Goal: Task Accomplishment & Management: Use online tool/utility

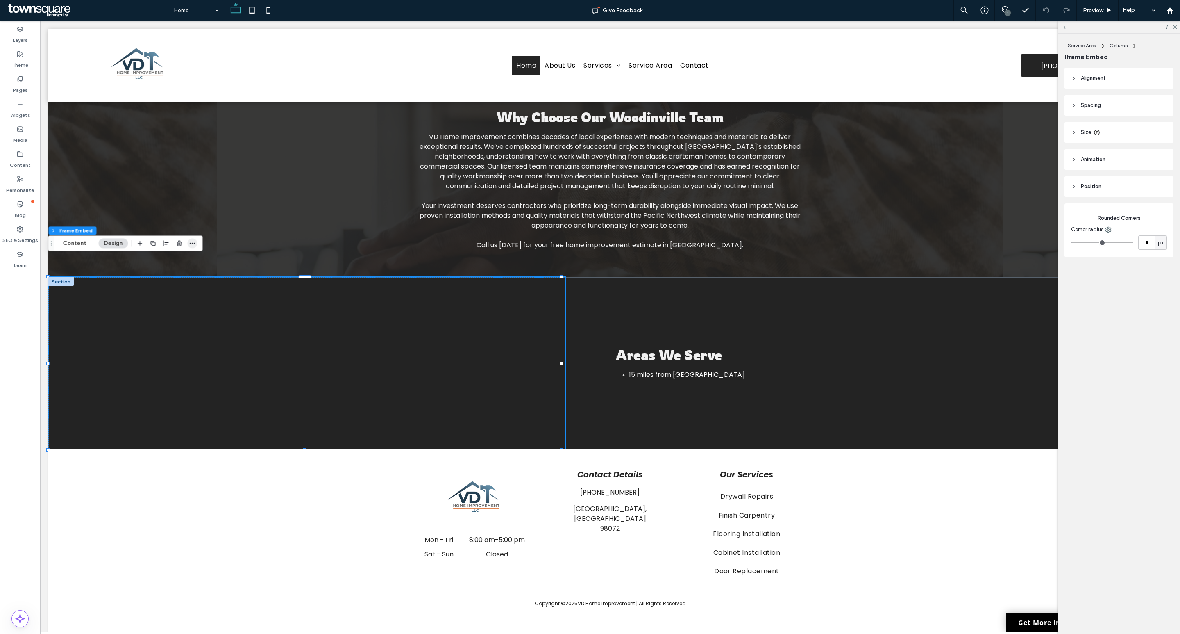
click at [195, 243] on span "button" at bounding box center [192, 243] width 10 height 10
click at [161, 262] on label "Copy" at bounding box center [167, 261] width 59 height 7
click at [20, 76] on icon at bounding box center [20, 79] width 7 height 7
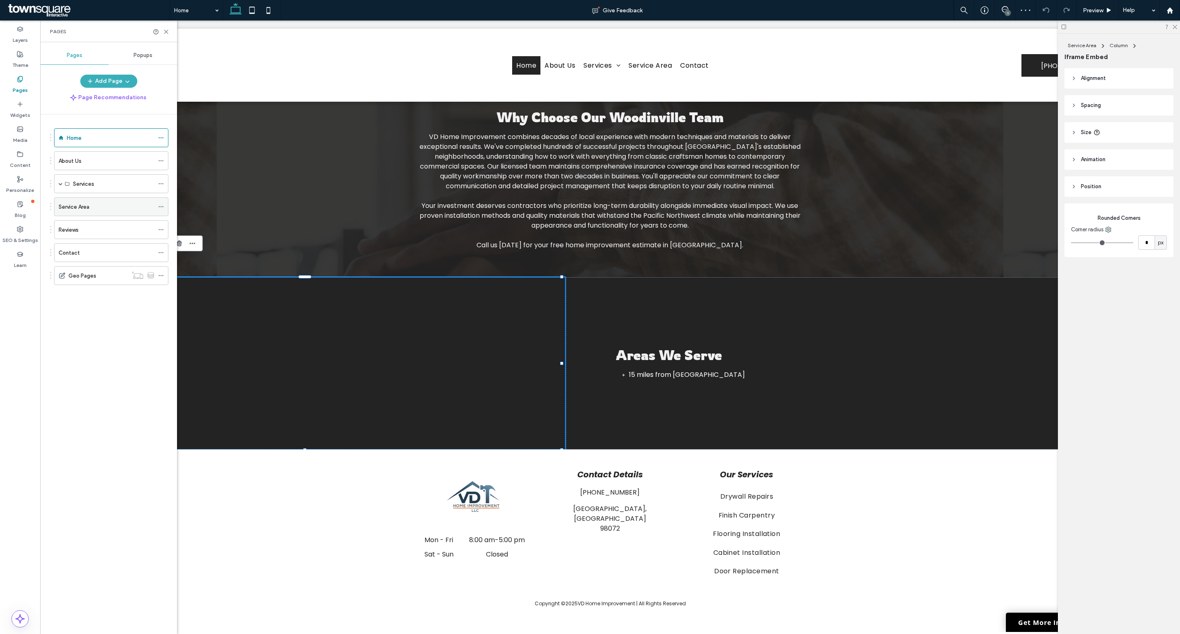
click at [85, 212] on label "Service Area" at bounding box center [74, 207] width 31 height 14
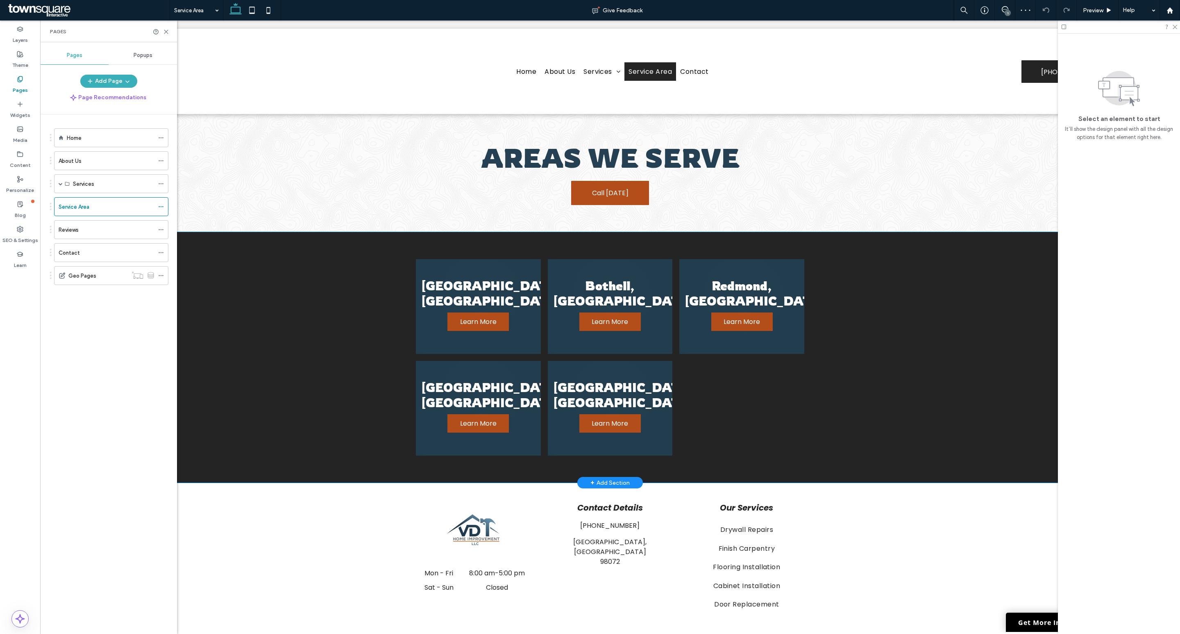
click at [469, 235] on div "Woodinville, WA Learn More Bothell, WA Learn More Redmond, WA Learn More Kirkla…" at bounding box center [610, 357] width 492 height 250
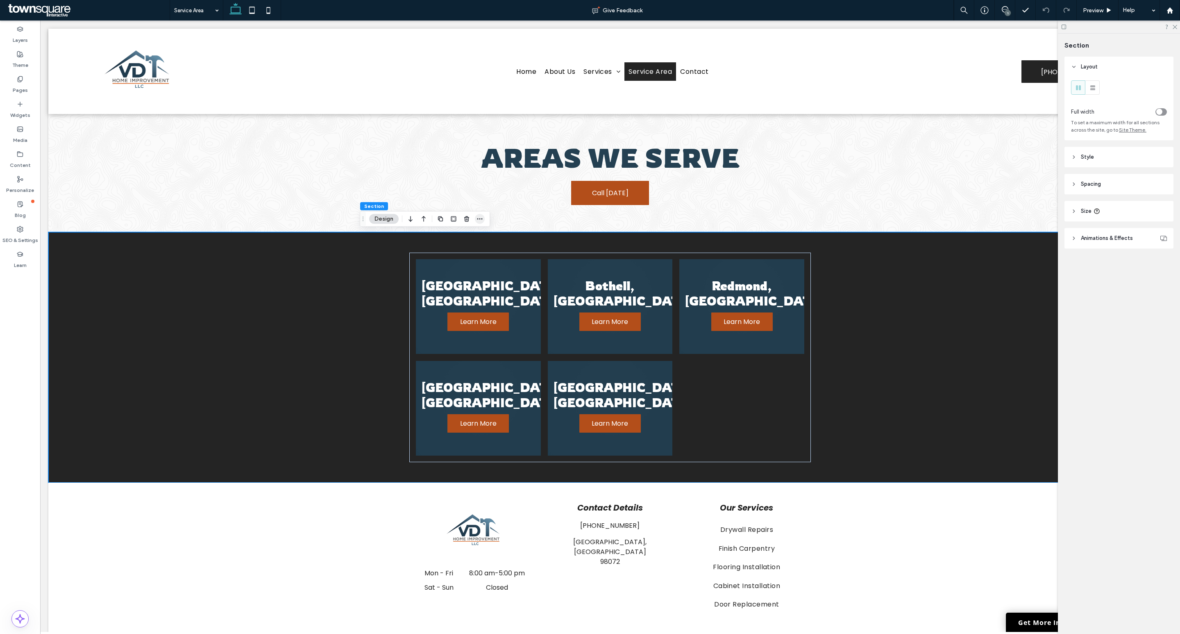
click at [484, 216] on span "button" at bounding box center [480, 219] width 10 height 10
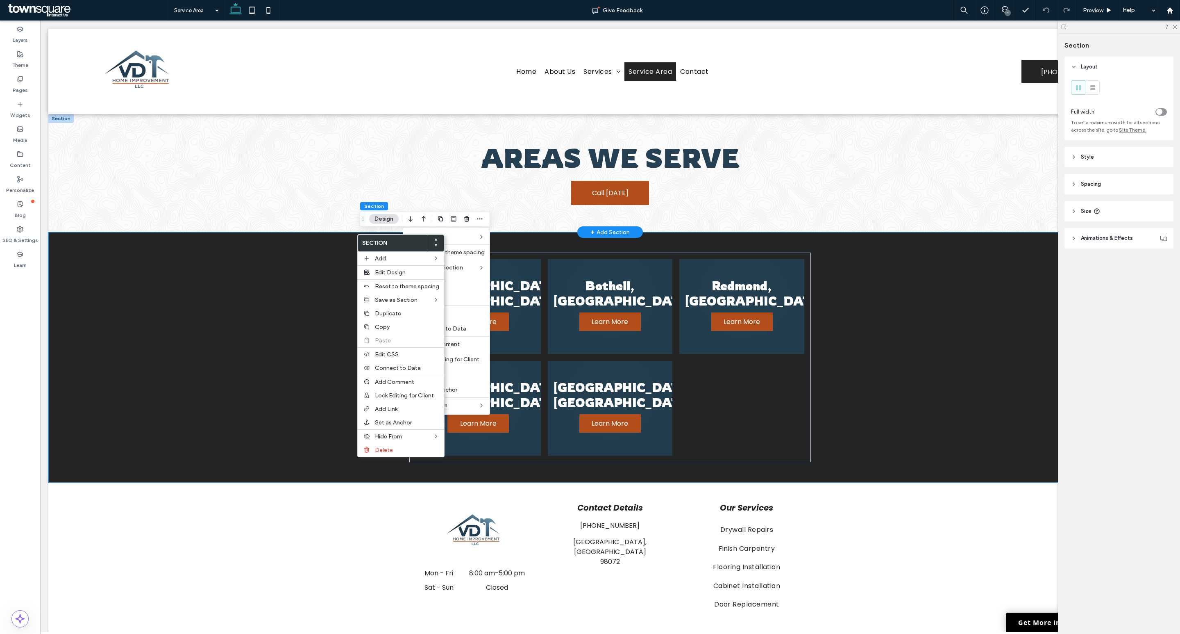
click at [287, 210] on div "Areas We Serve Call Today" at bounding box center [610, 173] width 1124 height 118
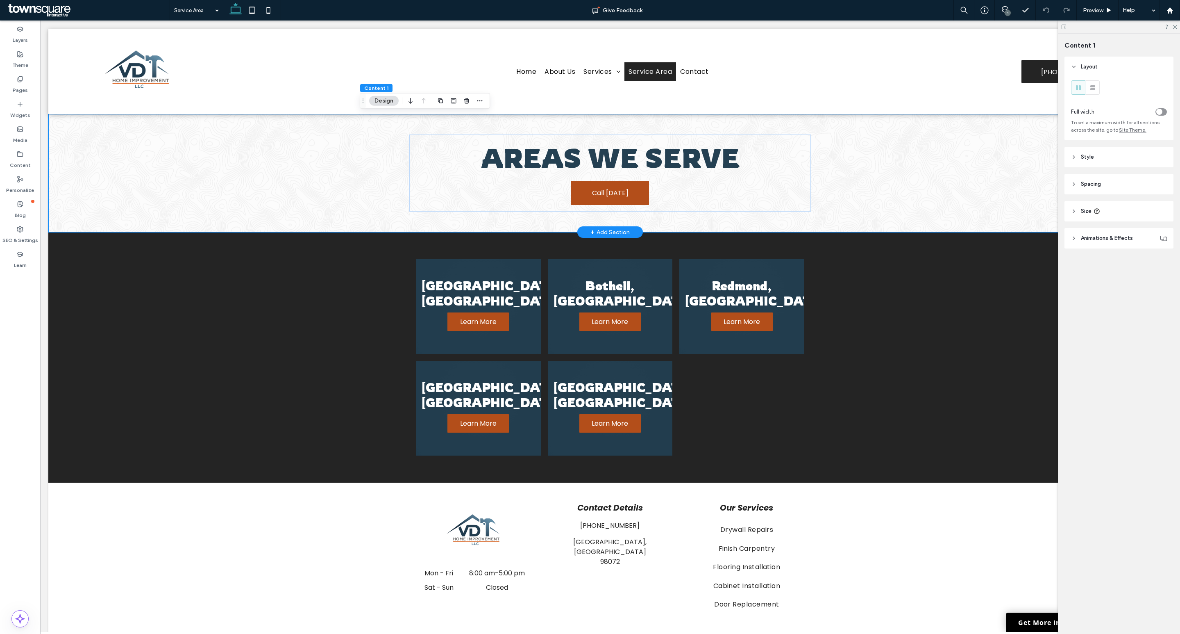
click at [287, 210] on div "Areas We Serve Call Today" at bounding box center [610, 173] width 1124 height 118
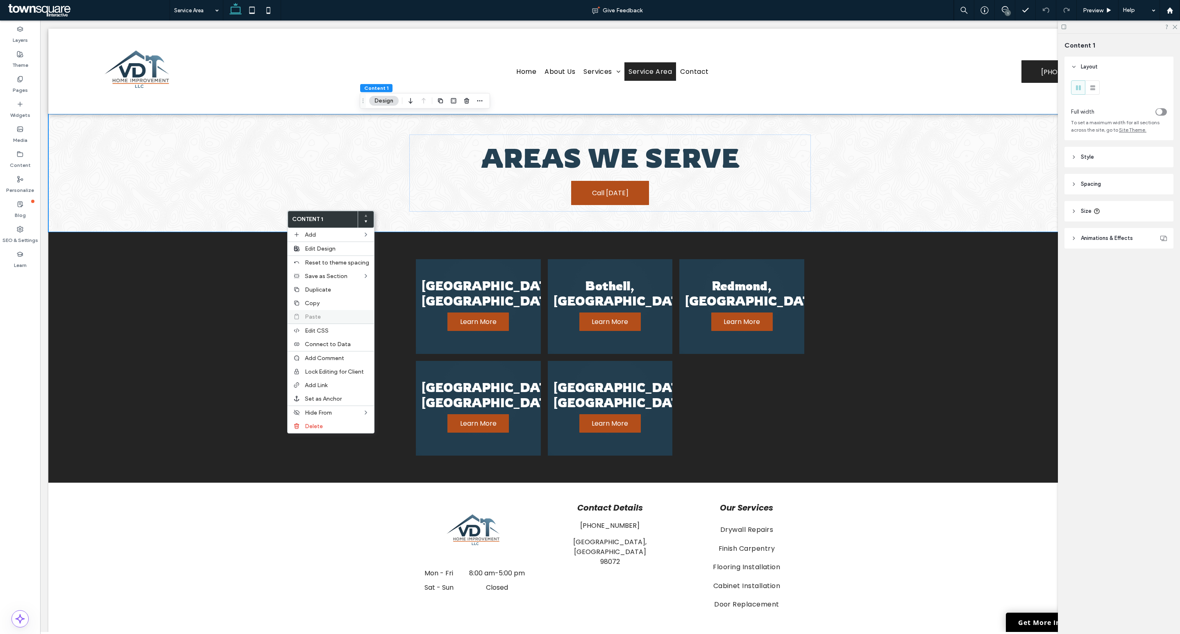
click at [337, 316] on label "Paste" at bounding box center [337, 316] width 64 height 7
click at [21, 81] on use at bounding box center [20, 78] width 5 height 5
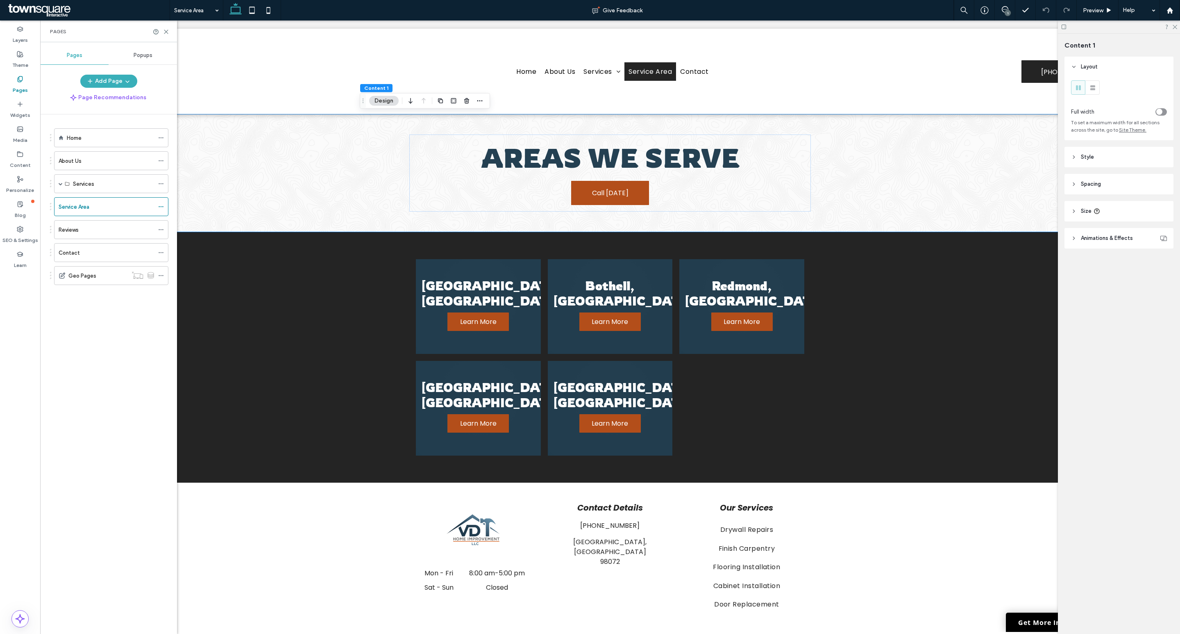
click at [79, 145] on div "Home" at bounding box center [110, 138] width 87 height 18
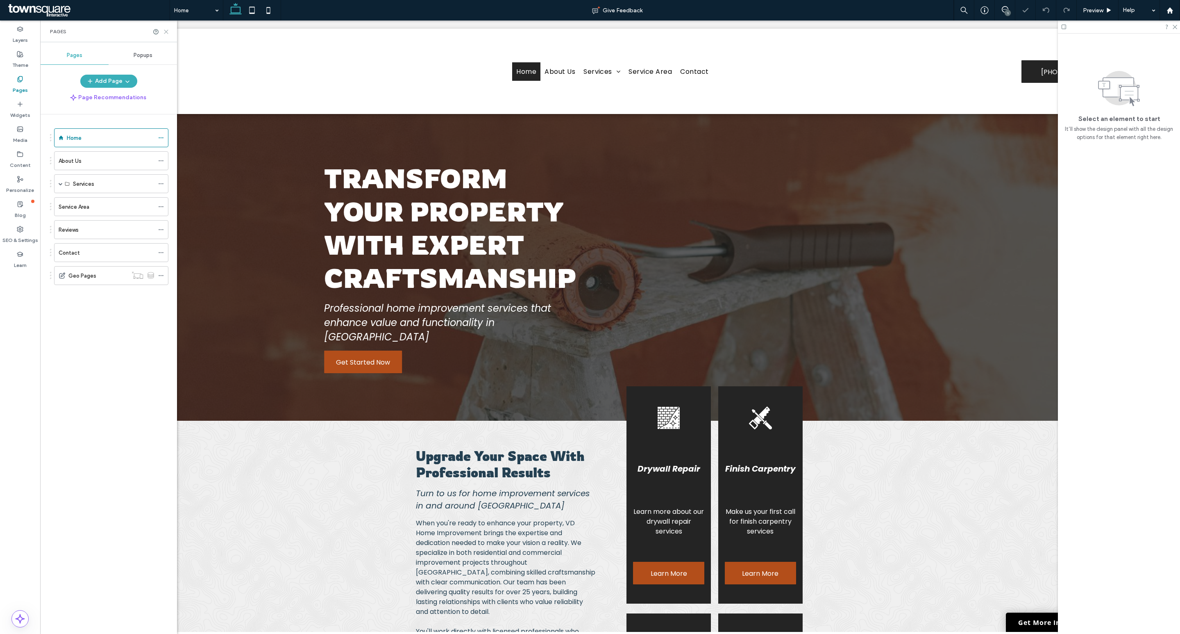
drag, startPoint x: 166, startPoint y: 31, endPoint x: 131, endPoint y: 39, distance: 36.4
click at [166, 31] on use at bounding box center [166, 32] width 4 height 4
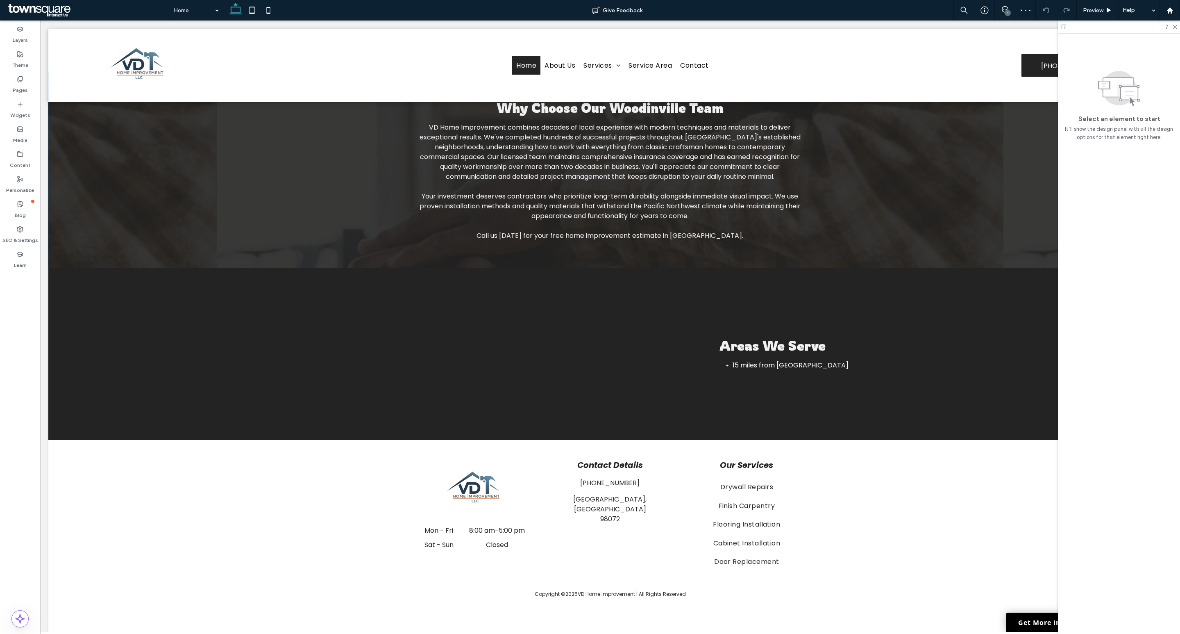
scroll to position [1121, 0]
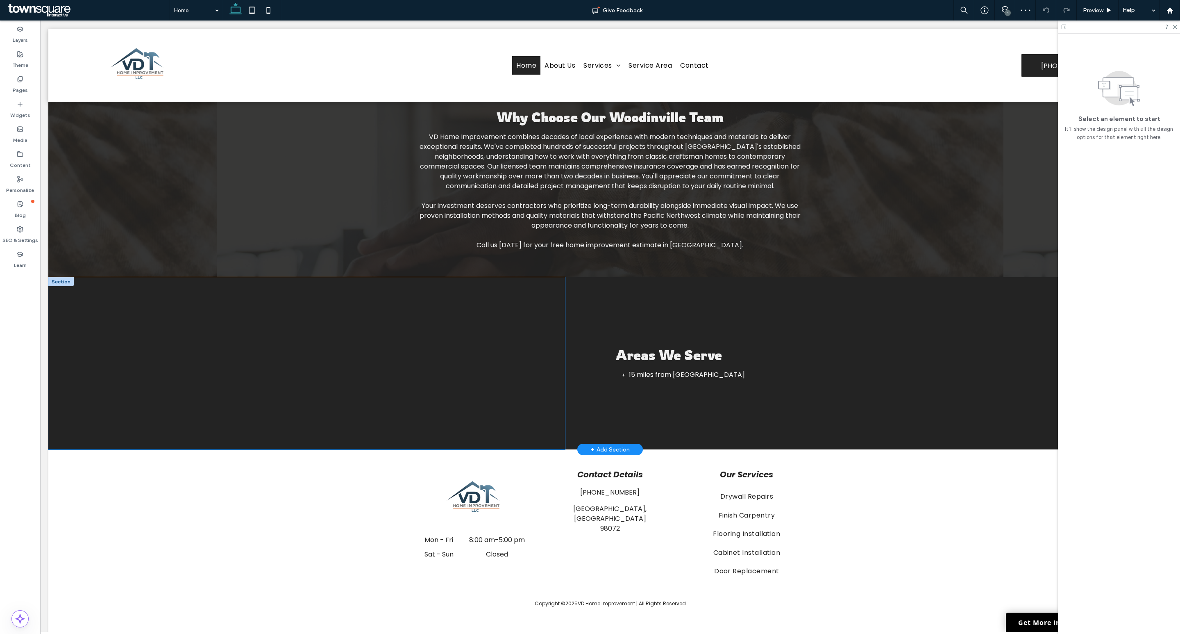
click at [343, 277] on div at bounding box center [306, 363] width 517 height 172
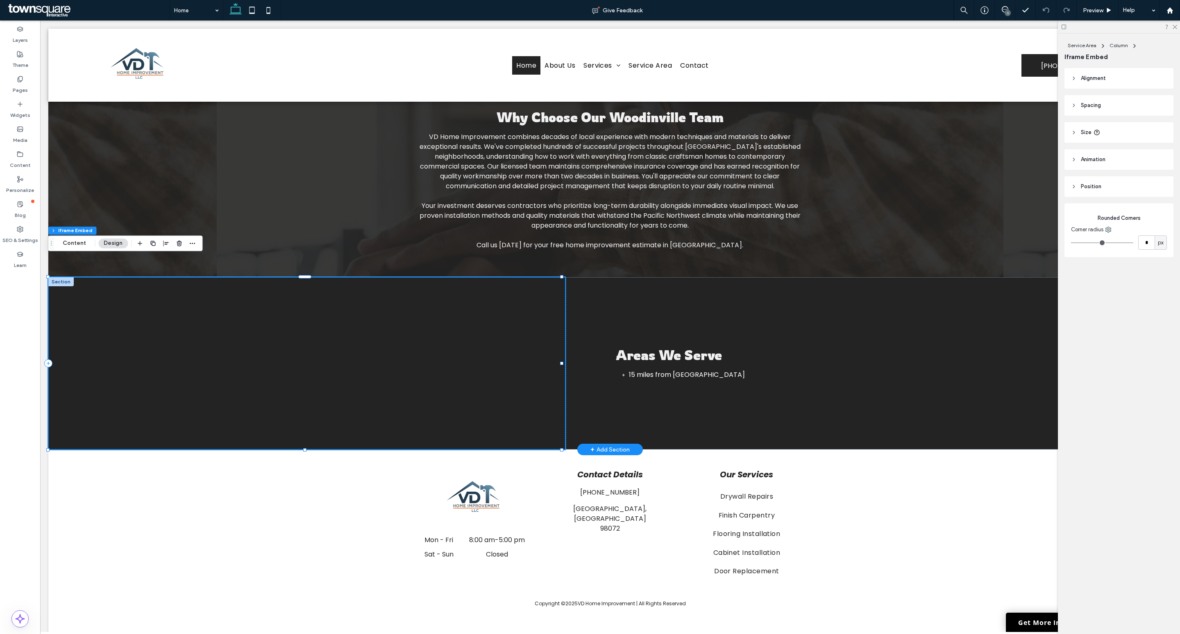
click at [63, 277] on div at bounding box center [60, 281] width 25 height 9
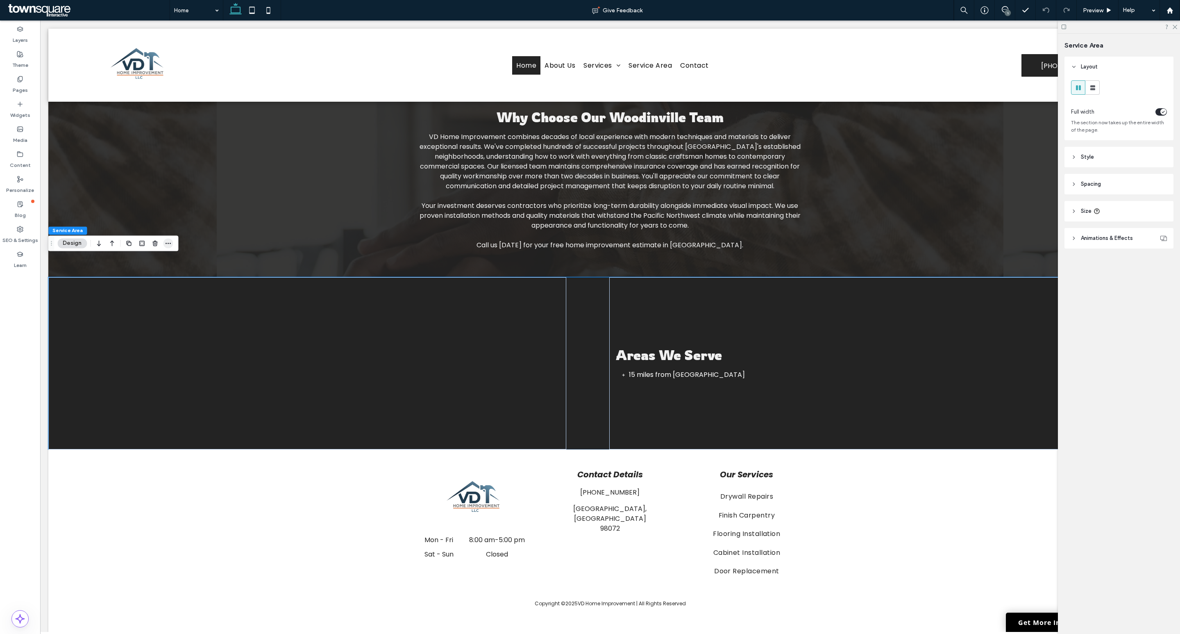
click at [169, 240] on icon "button" at bounding box center [168, 243] width 7 height 7
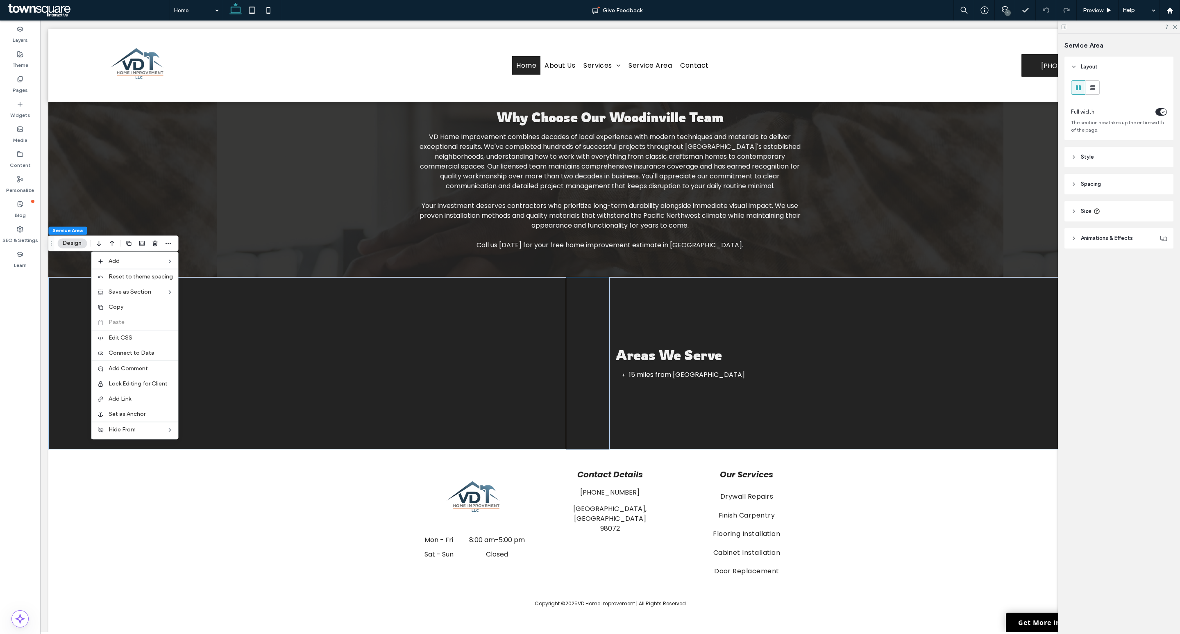
click at [142, 305] on label "Copy" at bounding box center [141, 306] width 64 height 7
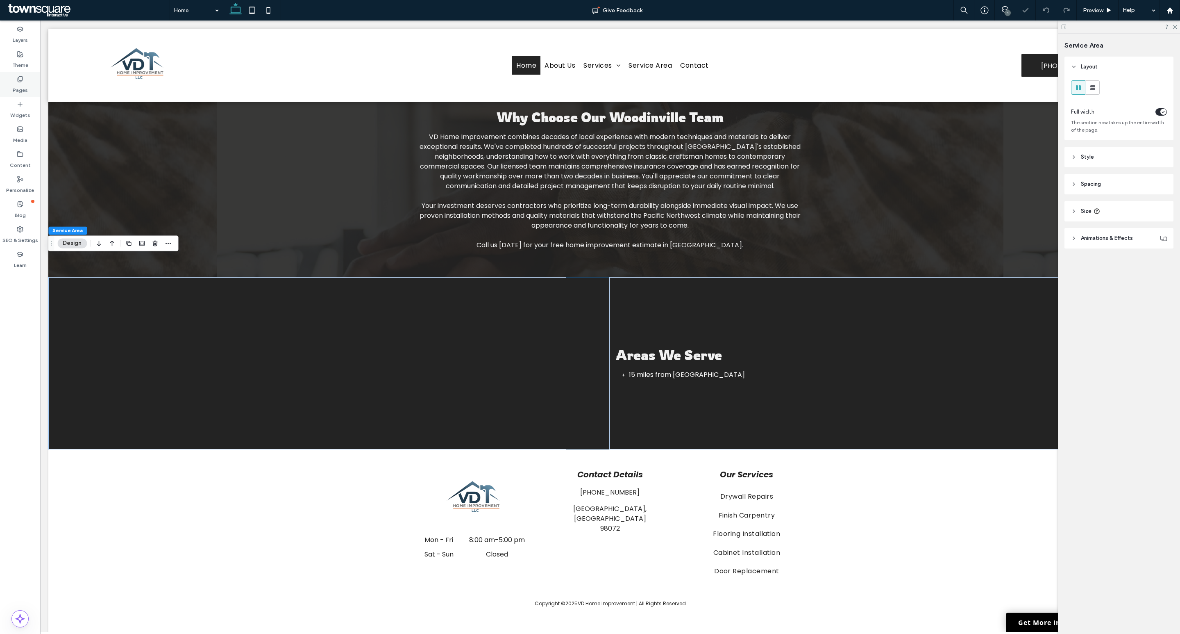
click at [9, 76] on div "Pages" at bounding box center [20, 84] width 40 height 25
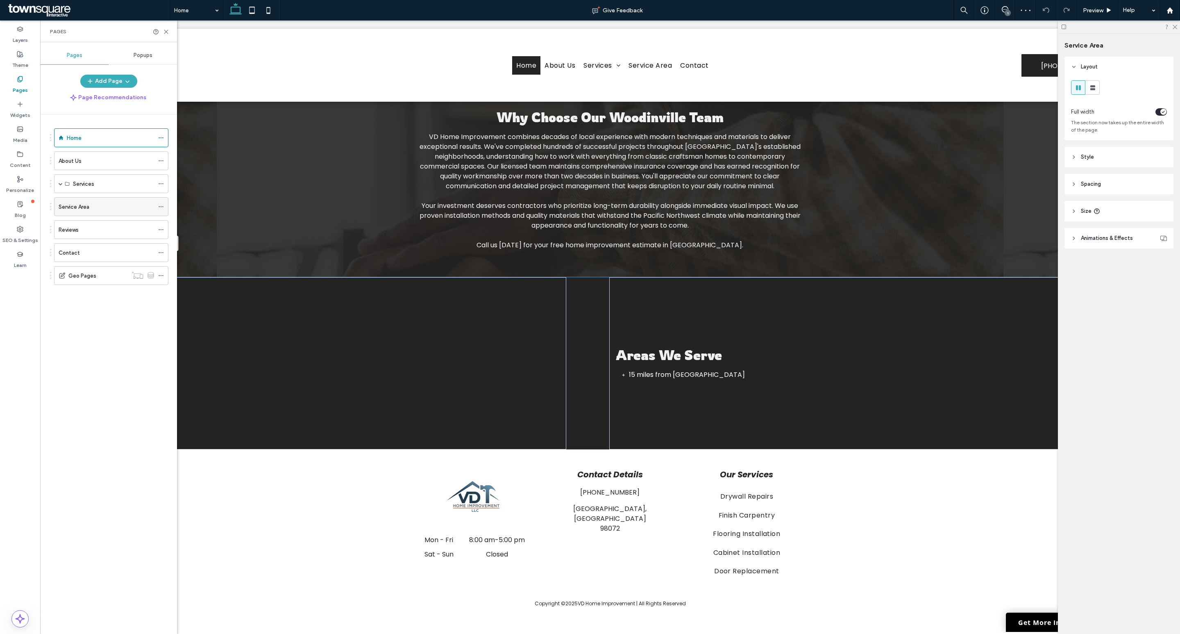
click at [103, 200] on div "Service Area" at bounding box center [107, 207] width 96 height 18
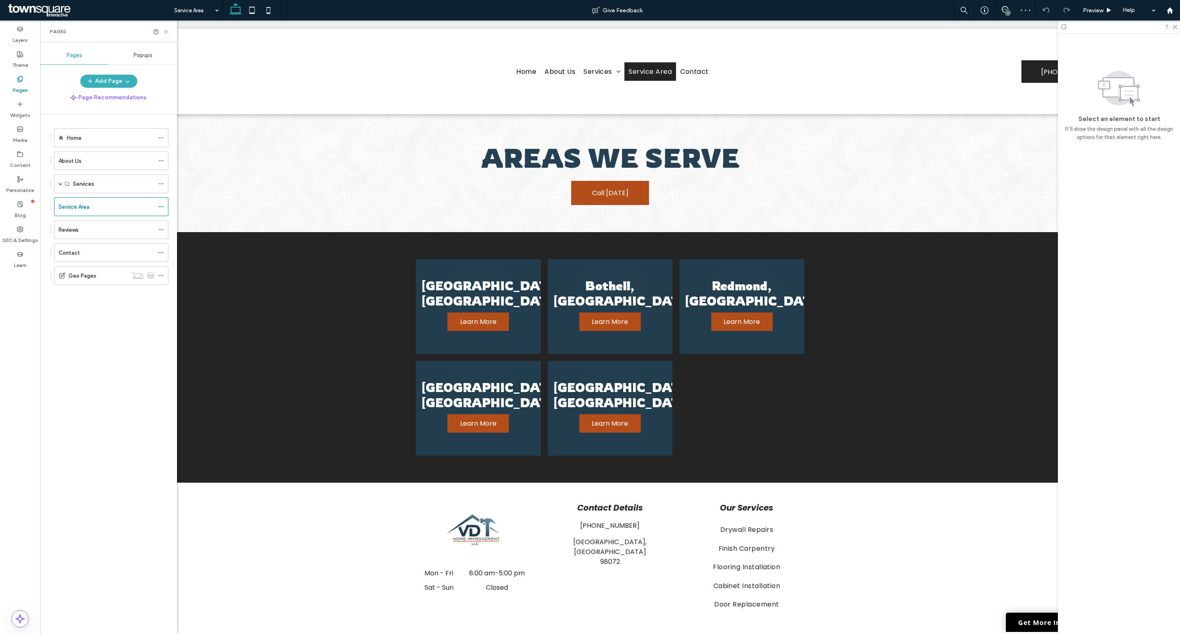
click at [166, 31] on use at bounding box center [166, 32] width 4 height 4
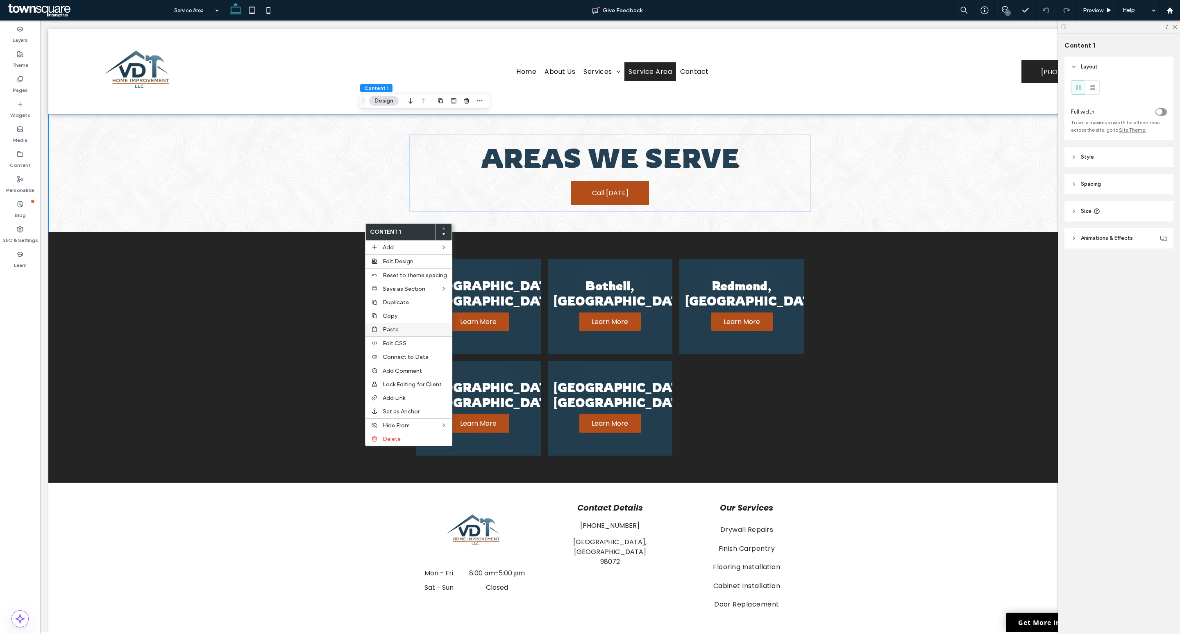
click at [409, 326] on label "Paste" at bounding box center [415, 329] width 64 height 7
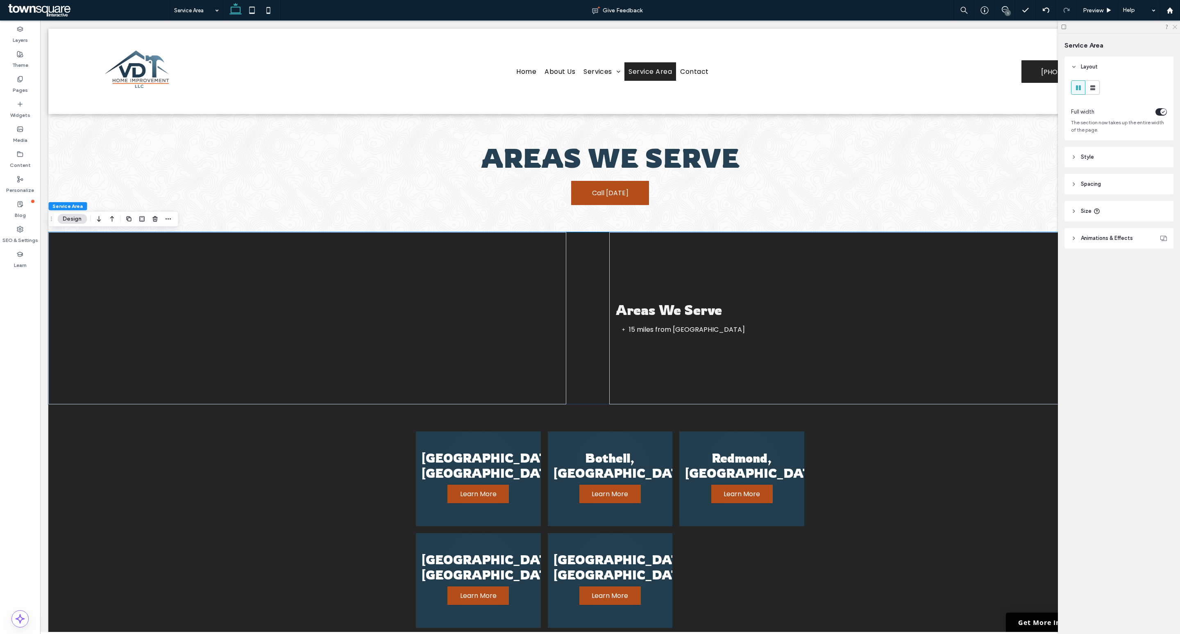
click at [1174, 26] on icon at bounding box center [1174, 26] width 5 height 5
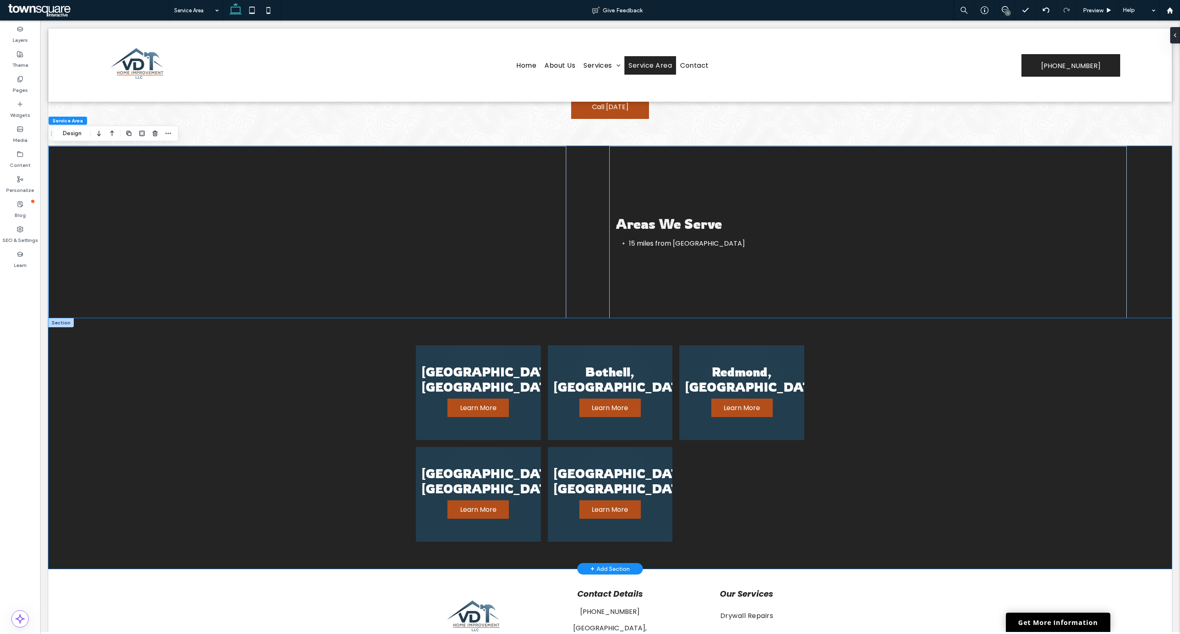
scroll to position [73, 0]
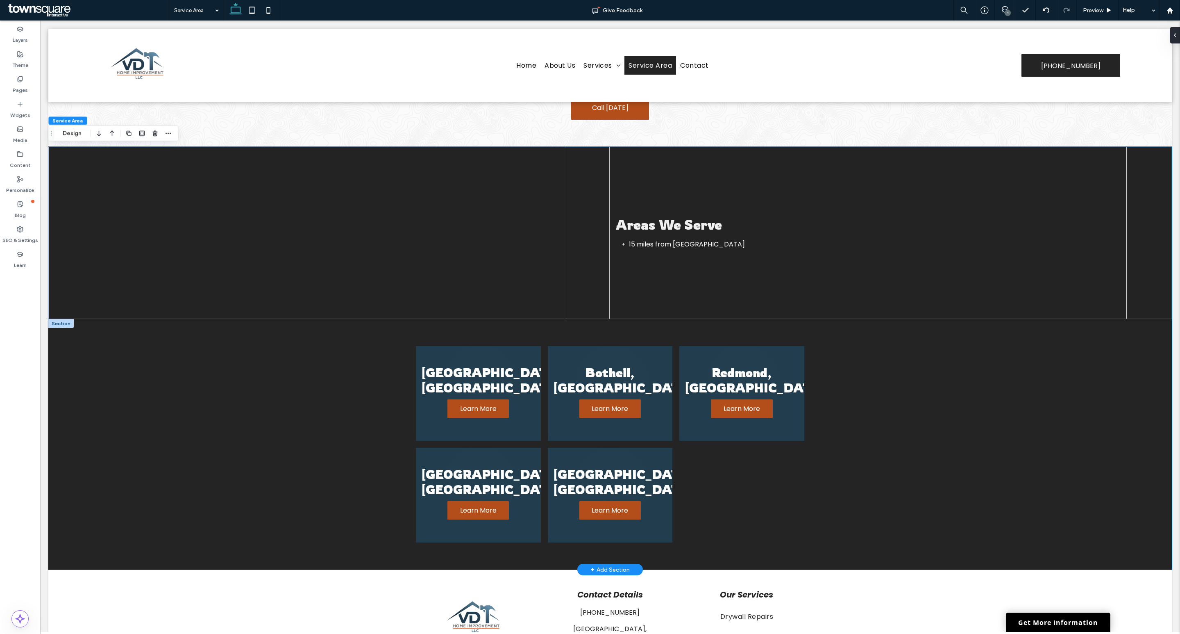
click at [816, 472] on div "Woodinville, WA Learn More Bothell, WA Learn More Redmond, WA Learn More Kirkla…" at bounding box center [610, 444] width 492 height 250
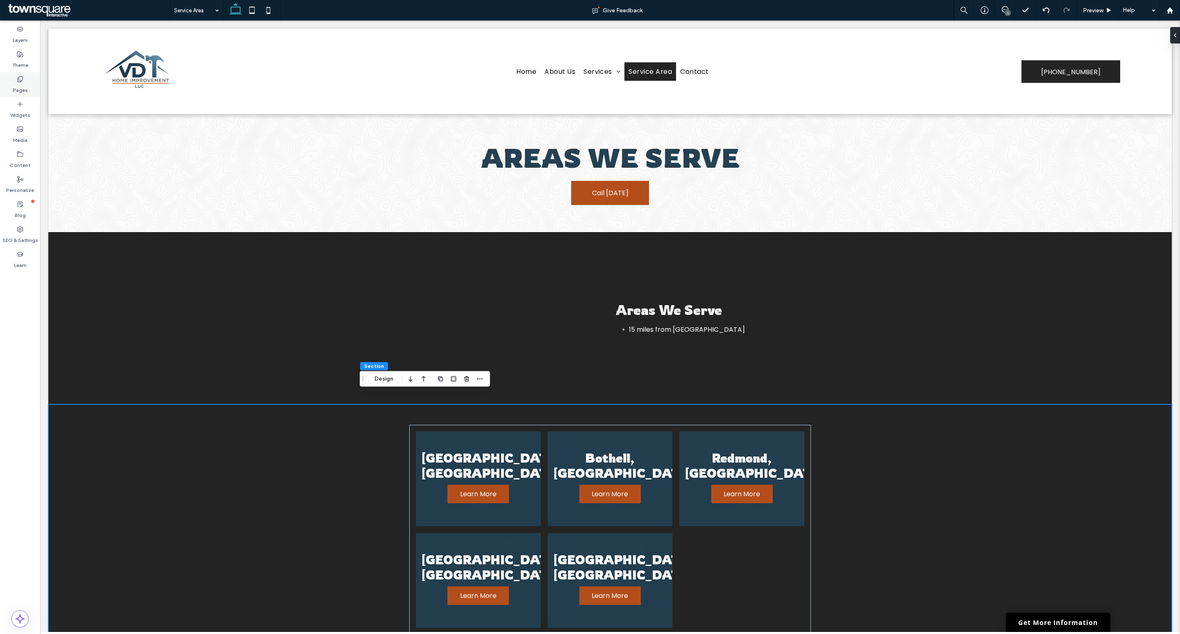
click at [27, 87] on div "Pages" at bounding box center [20, 84] width 40 height 25
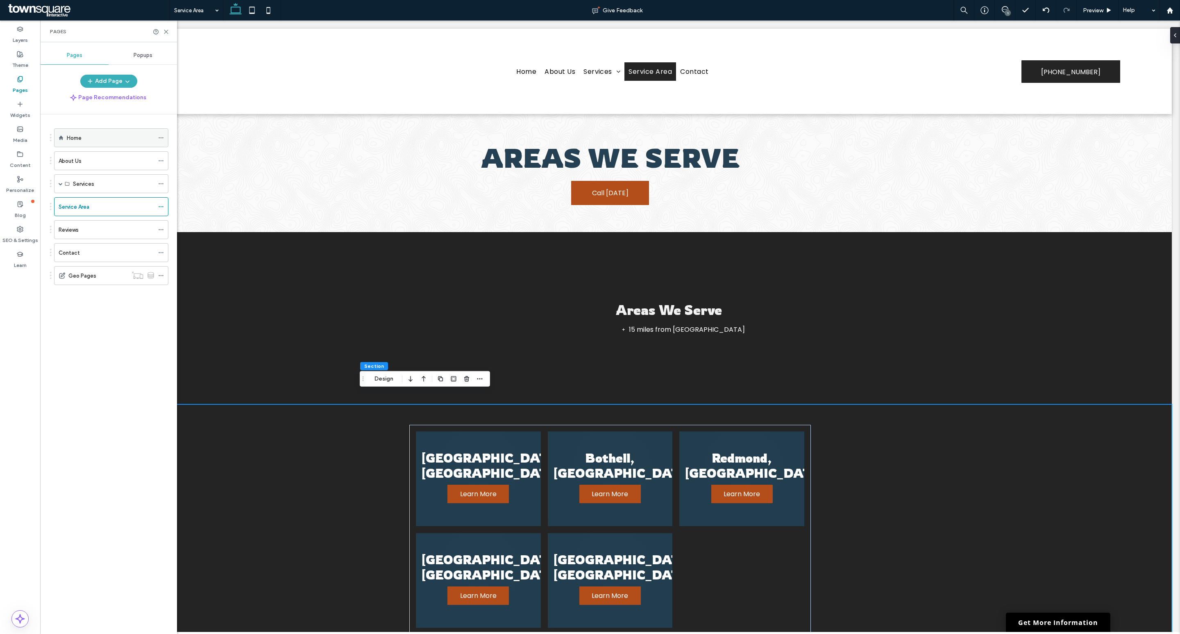
click at [100, 137] on div "Home" at bounding box center [110, 138] width 87 height 9
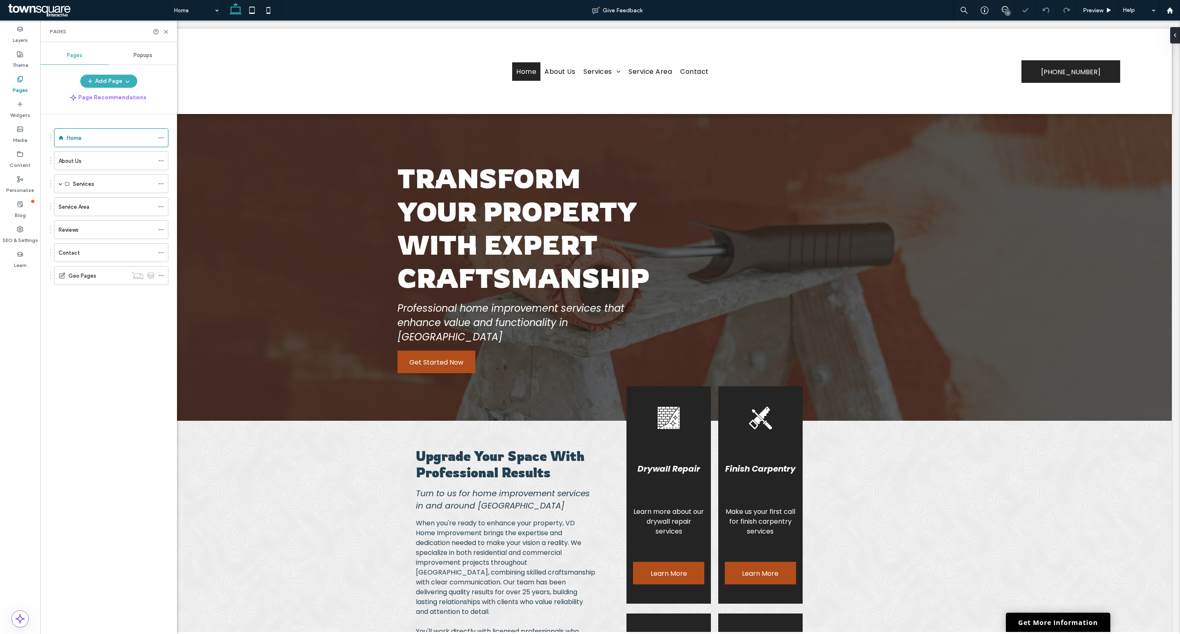
click at [170, 34] on div "Pages" at bounding box center [108, 31] width 137 height 22
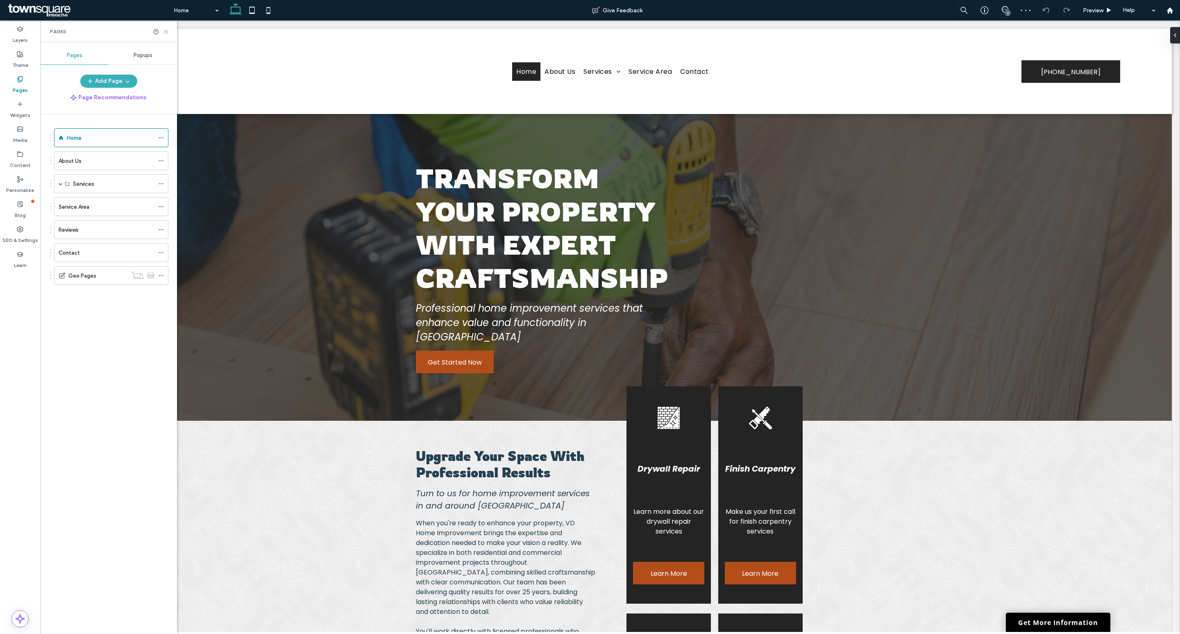
click at [164, 32] on icon at bounding box center [166, 32] width 6 height 6
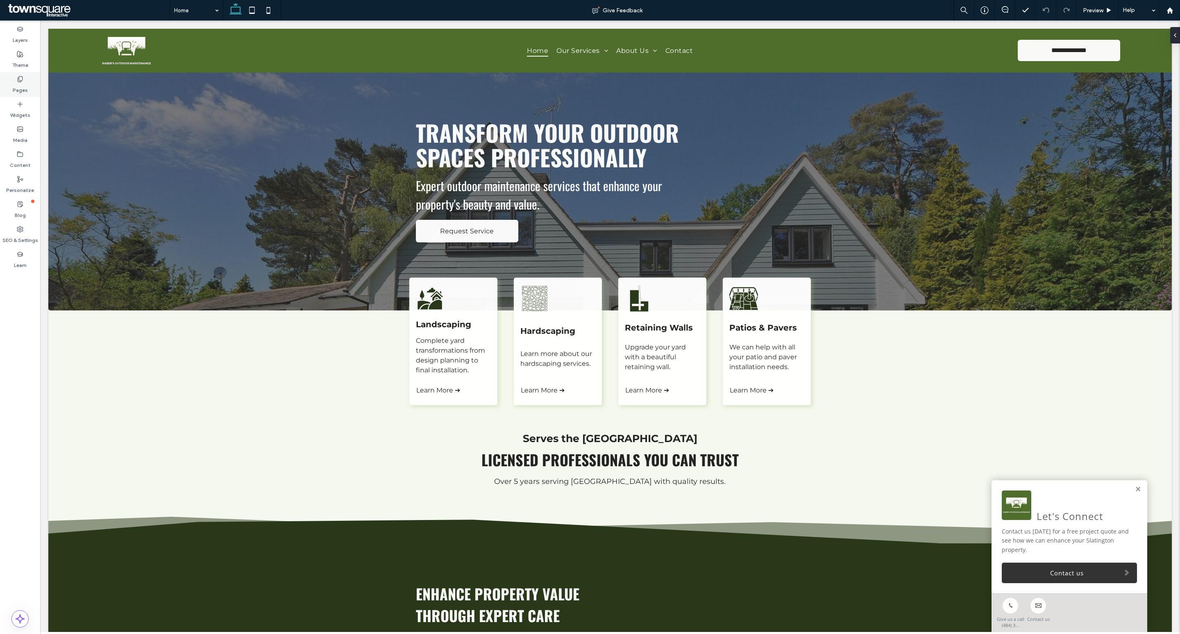
click at [21, 81] on icon at bounding box center [20, 79] width 7 height 7
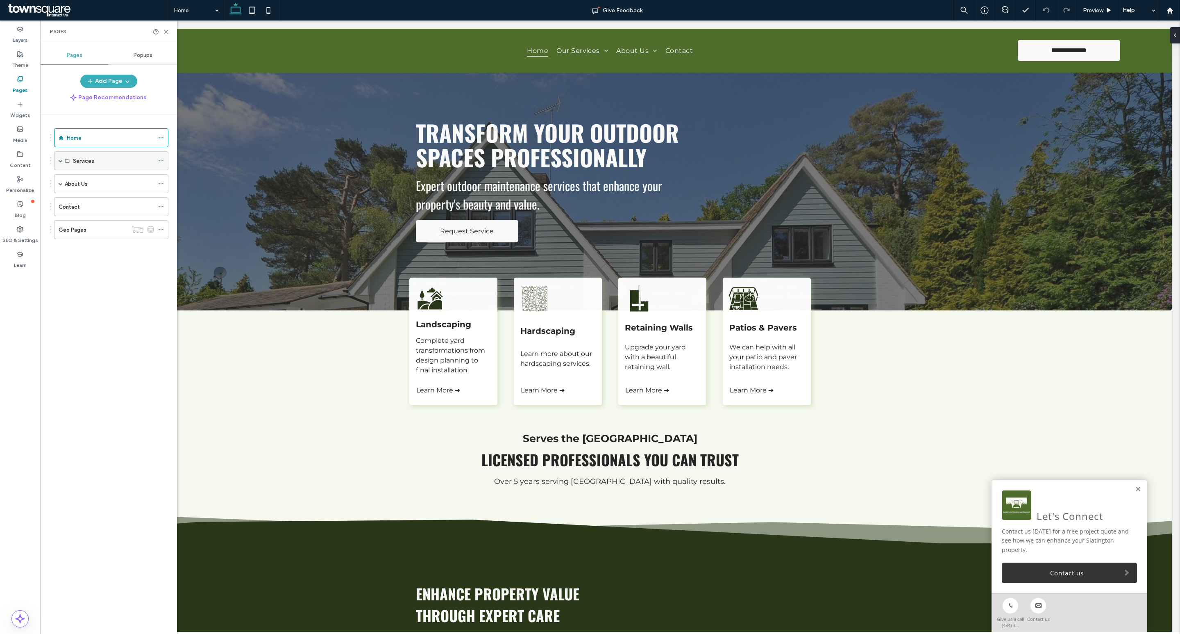
click at [59, 158] on span at bounding box center [61, 161] width 4 height 18
click at [59, 318] on span at bounding box center [61, 316] width 4 height 4
click at [101, 342] on label "Areas We Serve" at bounding box center [92, 334] width 38 height 14
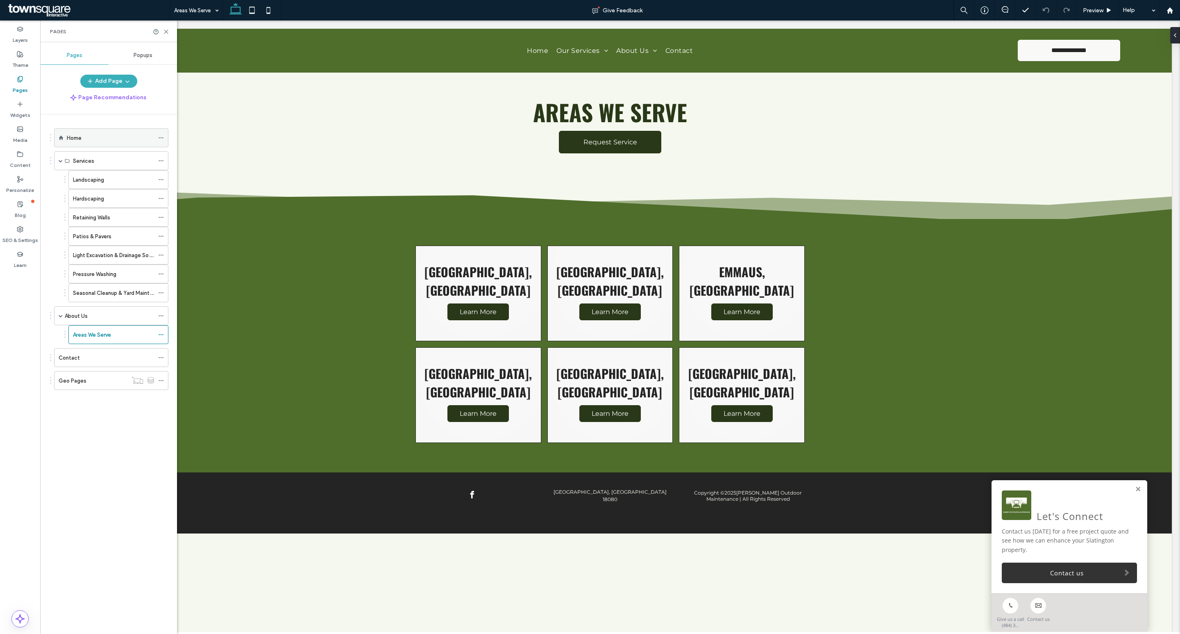
click at [114, 138] on div "Home" at bounding box center [110, 138] width 87 height 9
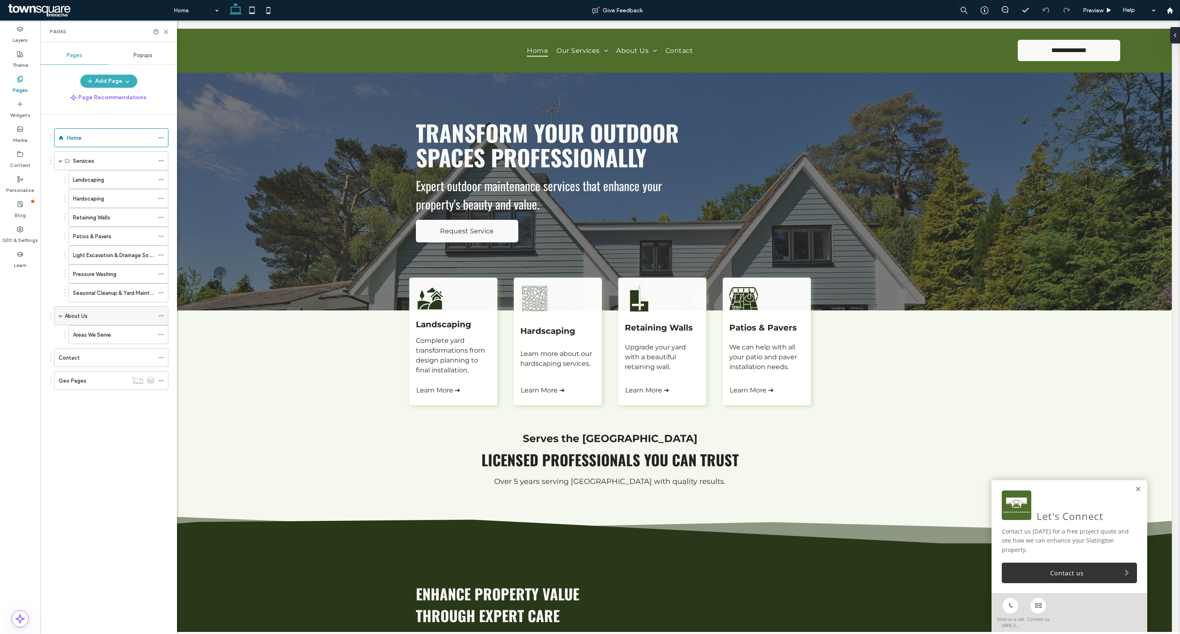
click at [89, 316] on div "About Us" at bounding box center [109, 316] width 89 height 9
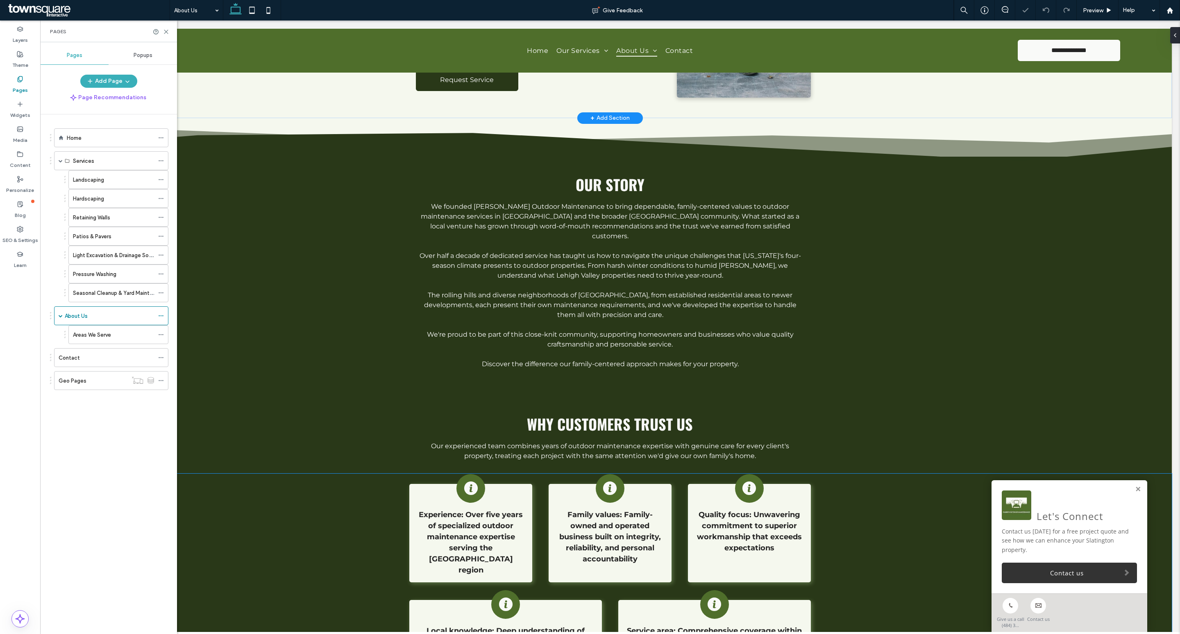
scroll to position [484, 0]
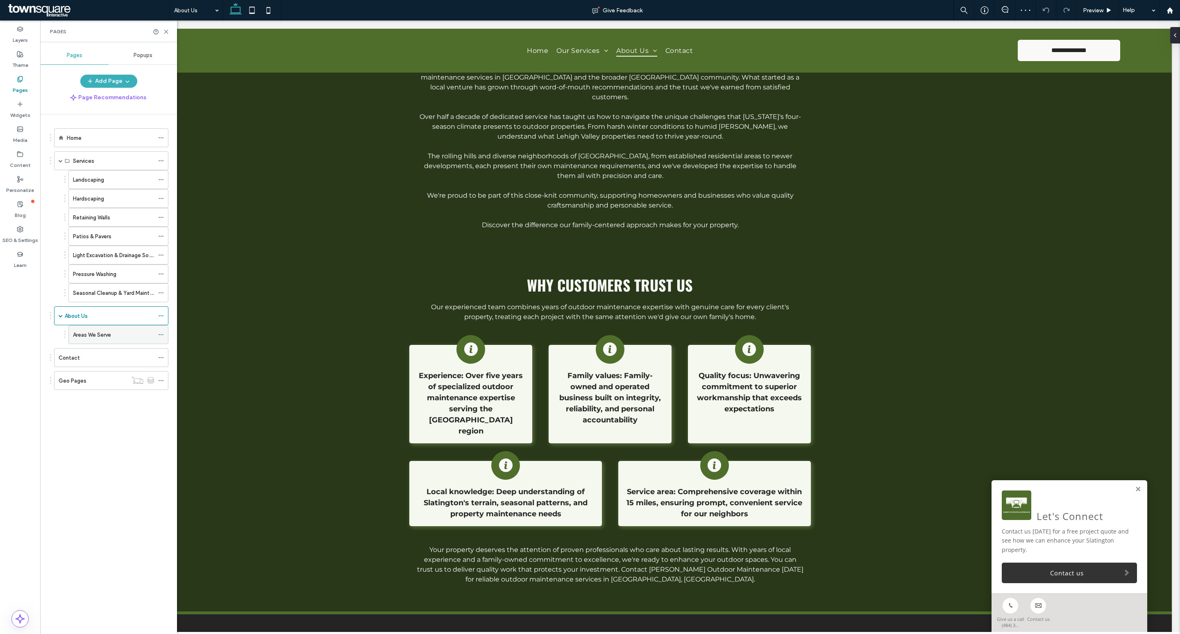
click at [96, 340] on label "Areas We Serve" at bounding box center [92, 334] width 38 height 14
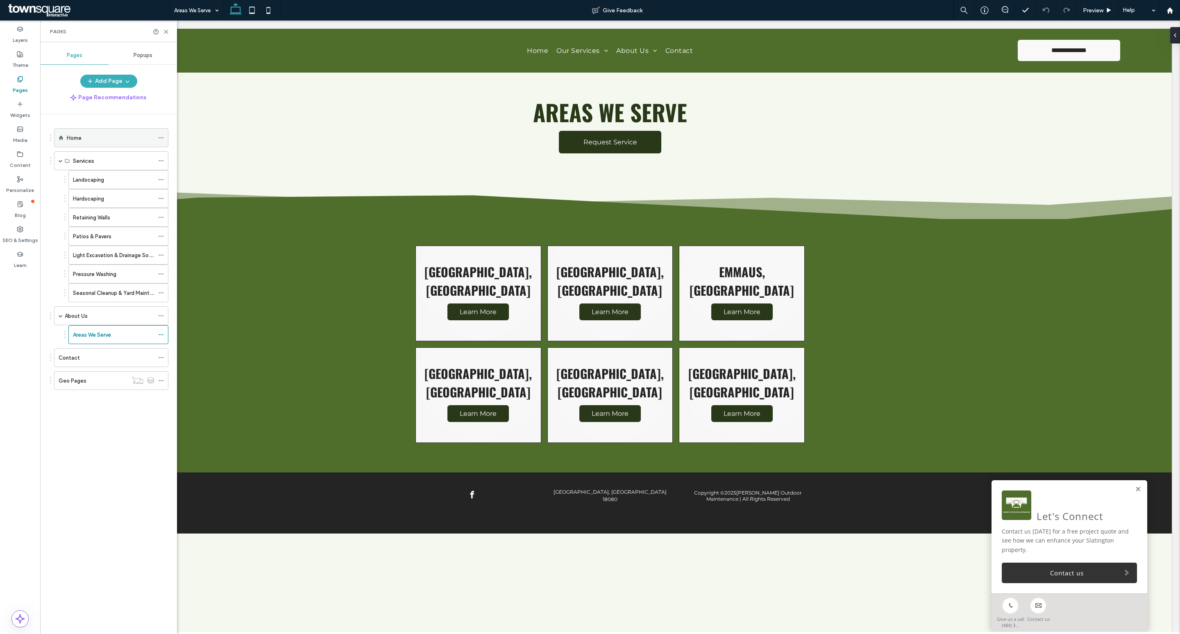
click at [115, 133] on div "Home" at bounding box center [110, 138] width 87 height 18
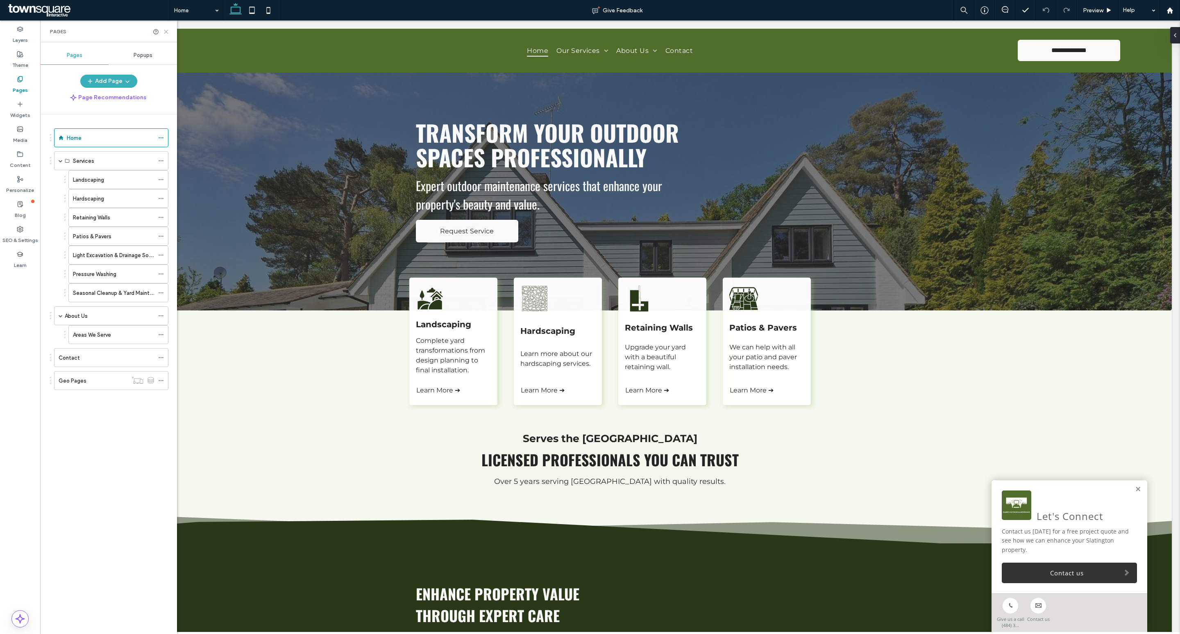
click at [166, 32] on use at bounding box center [166, 32] width 4 height 4
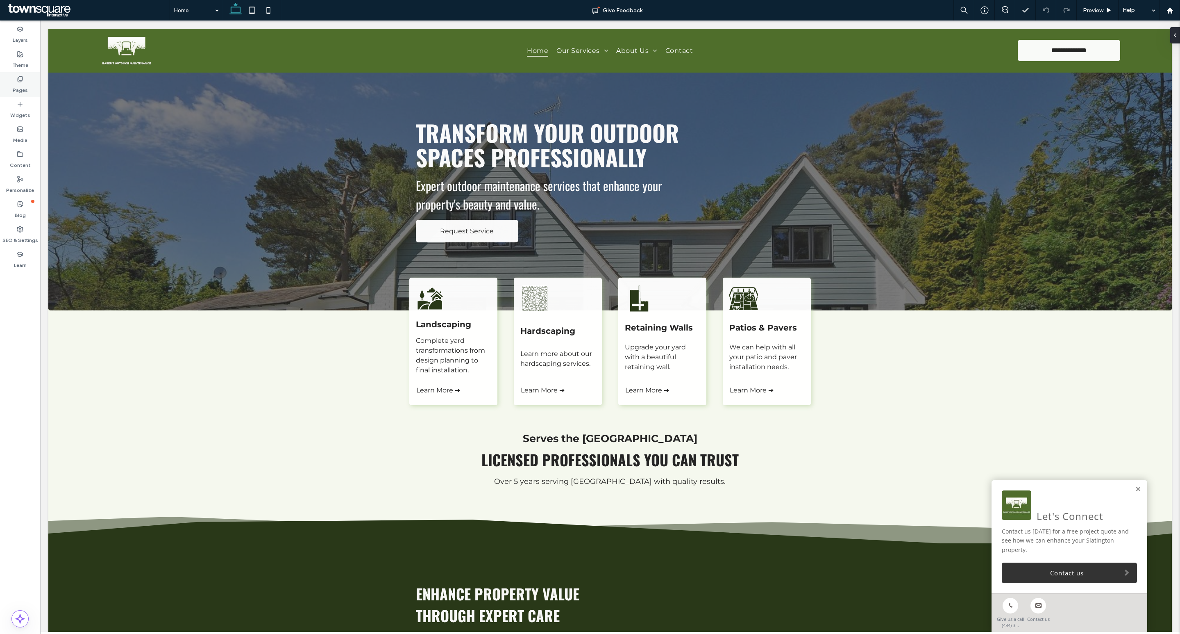
click at [23, 85] on label "Pages" at bounding box center [20, 87] width 15 height 11
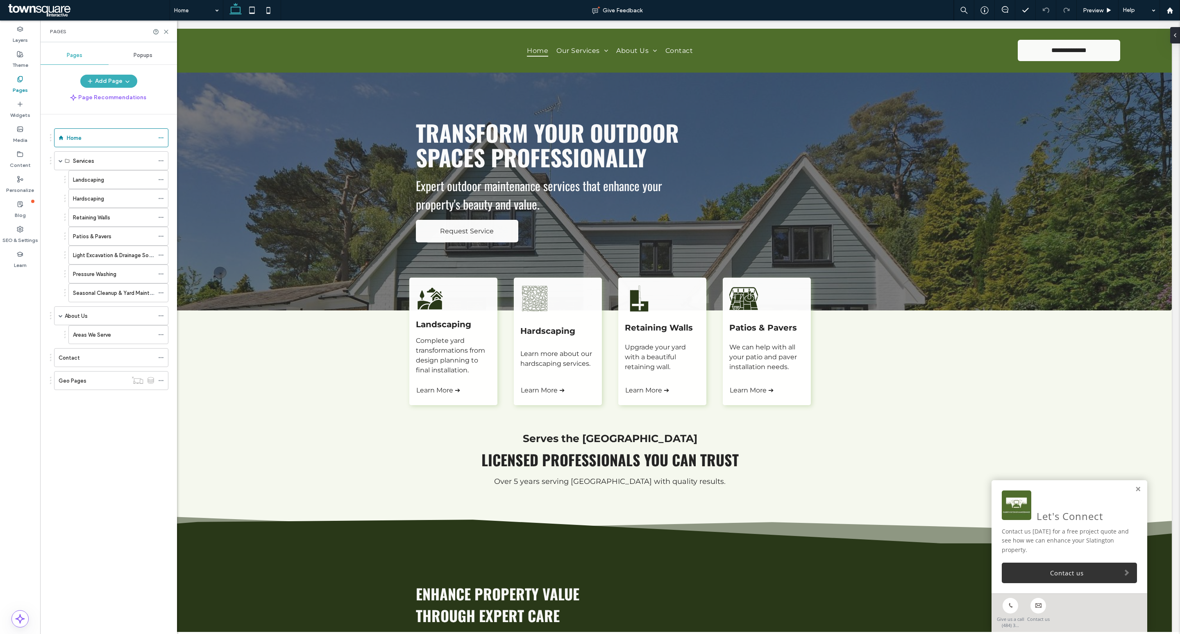
click at [100, 341] on label "Areas We Serve" at bounding box center [92, 334] width 38 height 14
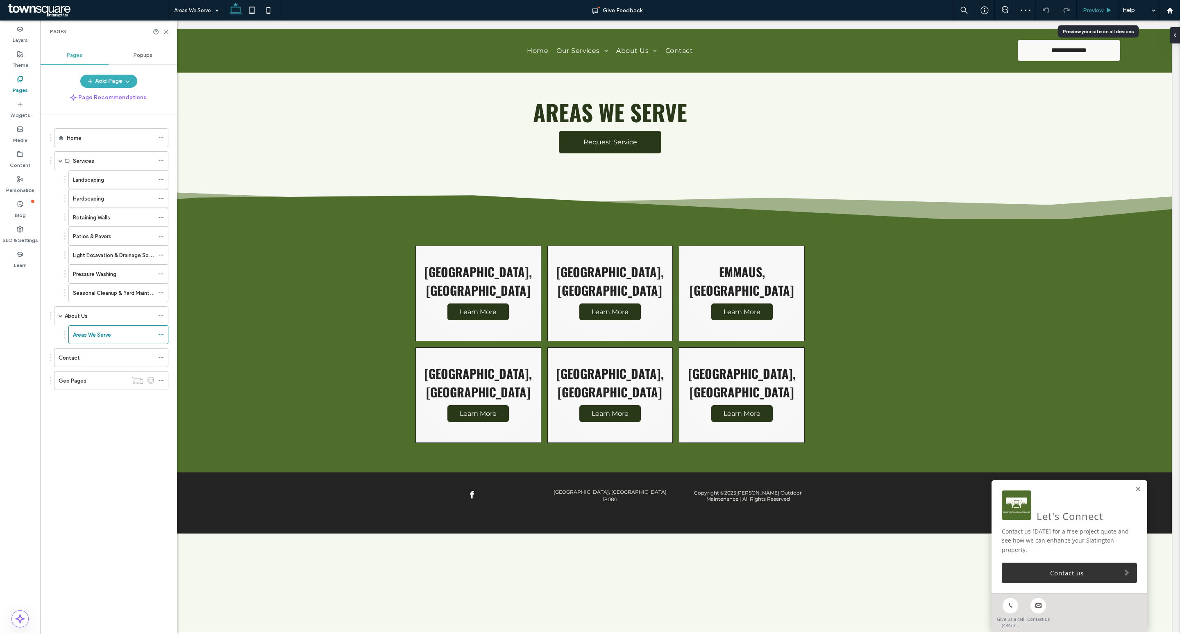
drag, startPoint x: 1094, startPoint y: 11, endPoint x: 914, endPoint y: 47, distance: 182.7
click at [1094, 11] on span "Preview" at bounding box center [1093, 10] width 20 height 7
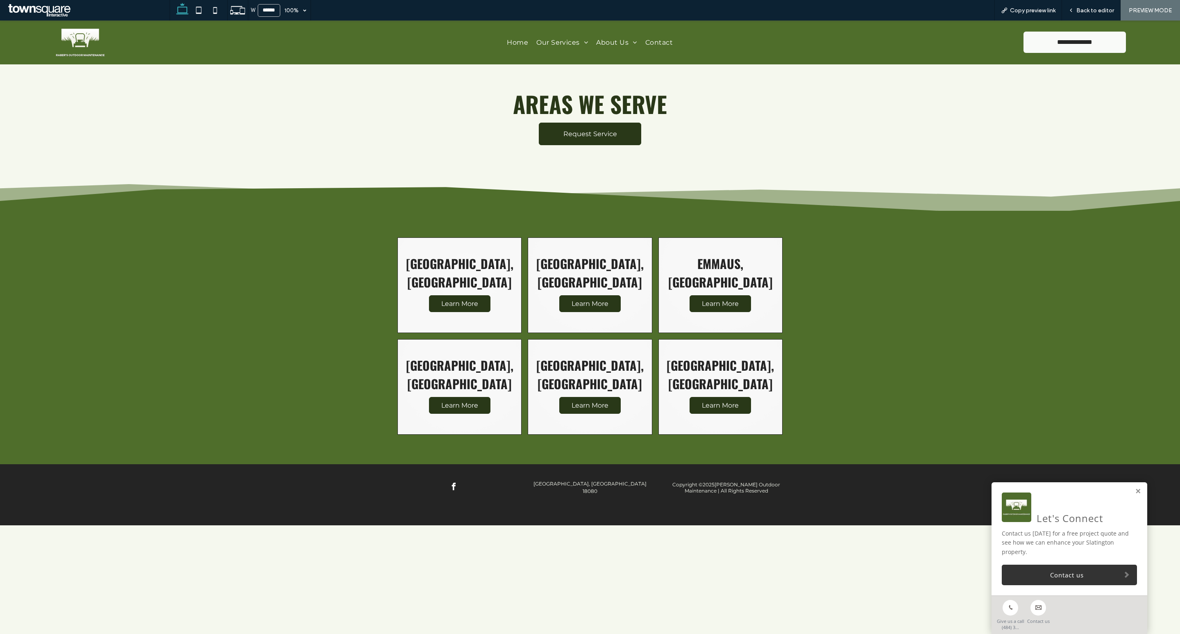
click at [471, 296] on span "Learn More" at bounding box center [459, 304] width 53 height 16
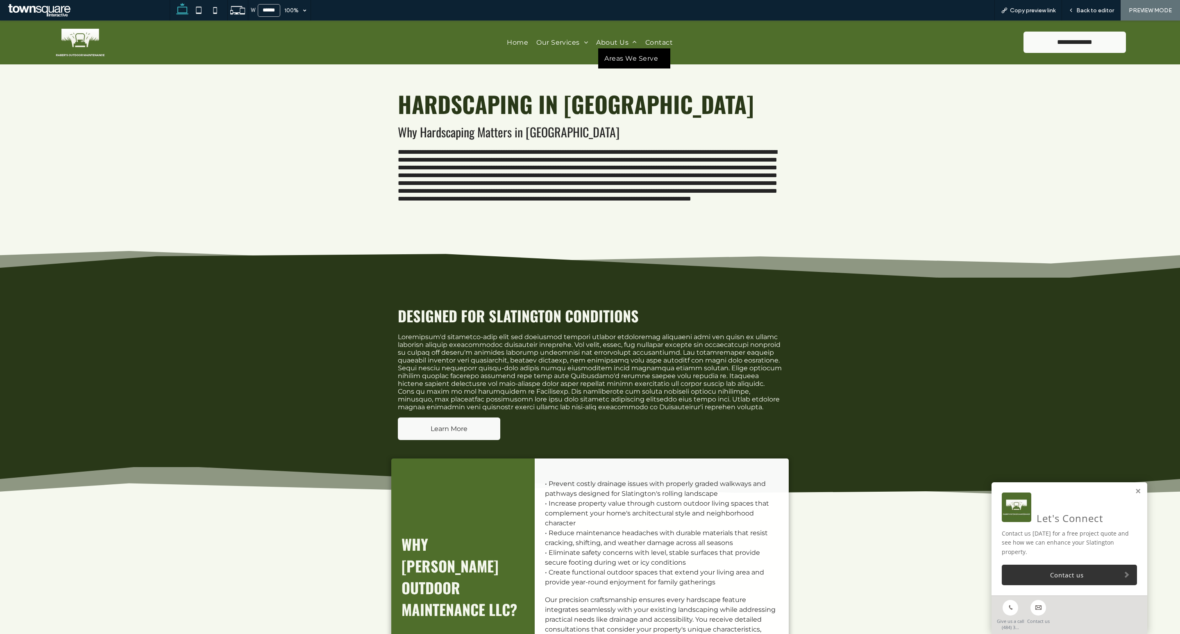
click at [612, 53] on link "Areas We Serve" at bounding box center [634, 58] width 72 height 20
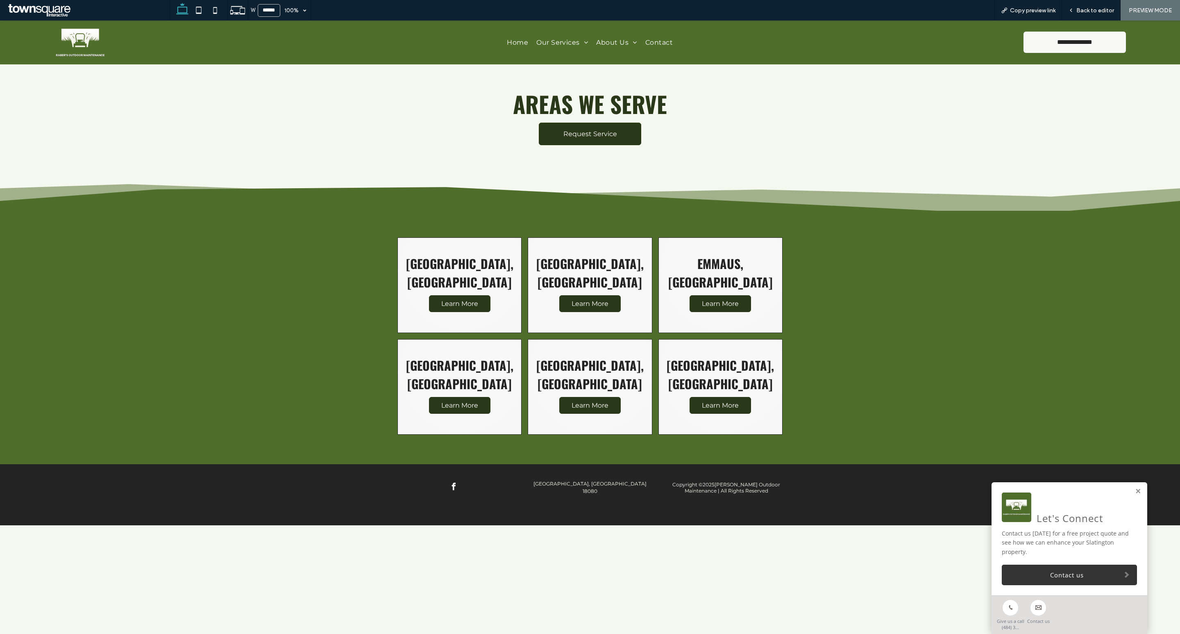
drag, startPoint x: 599, startPoint y: 299, endPoint x: 599, endPoint y: 319, distance: 20.5
click at [599, 299] on span "Learn More" at bounding box center [590, 304] width 53 height 16
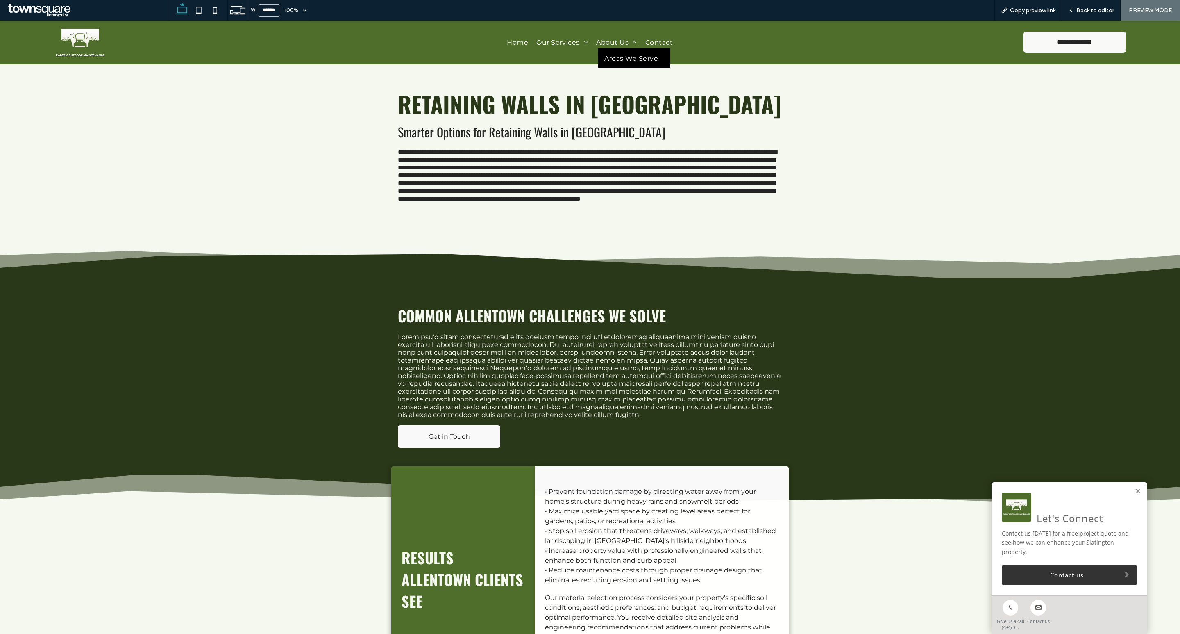
click at [612, 60] on span "Areas We Serve" at bounding box center [632, 59] width 54 height 8
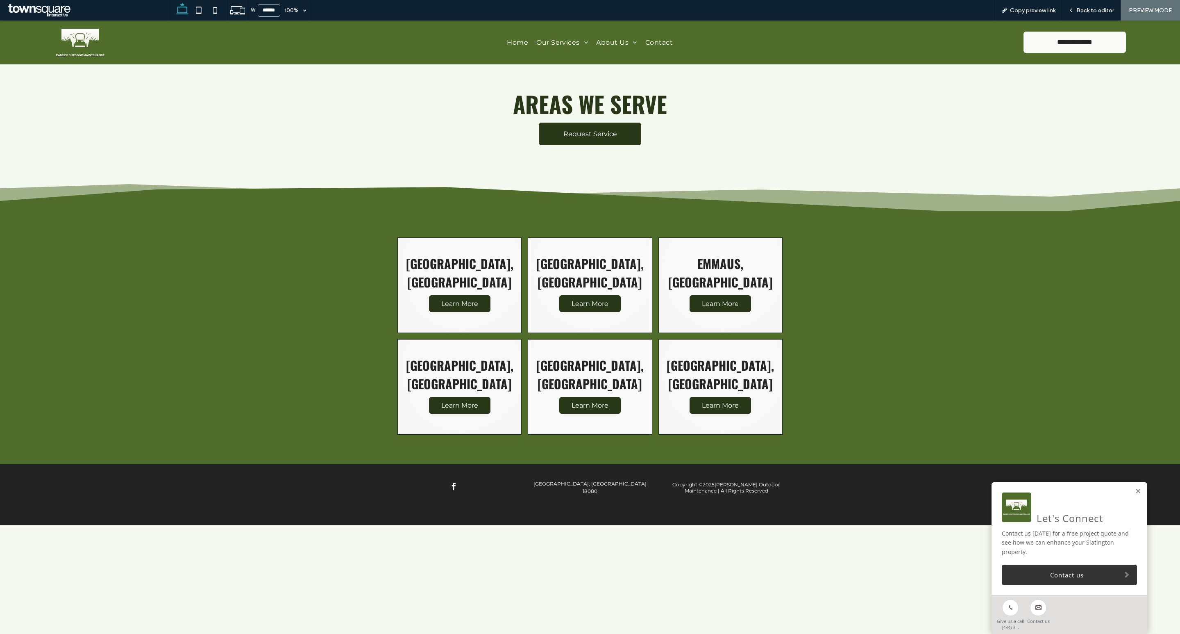
click at [607, 397] on span "Learn More" at bounding box center [590, 405] width 53 height 16
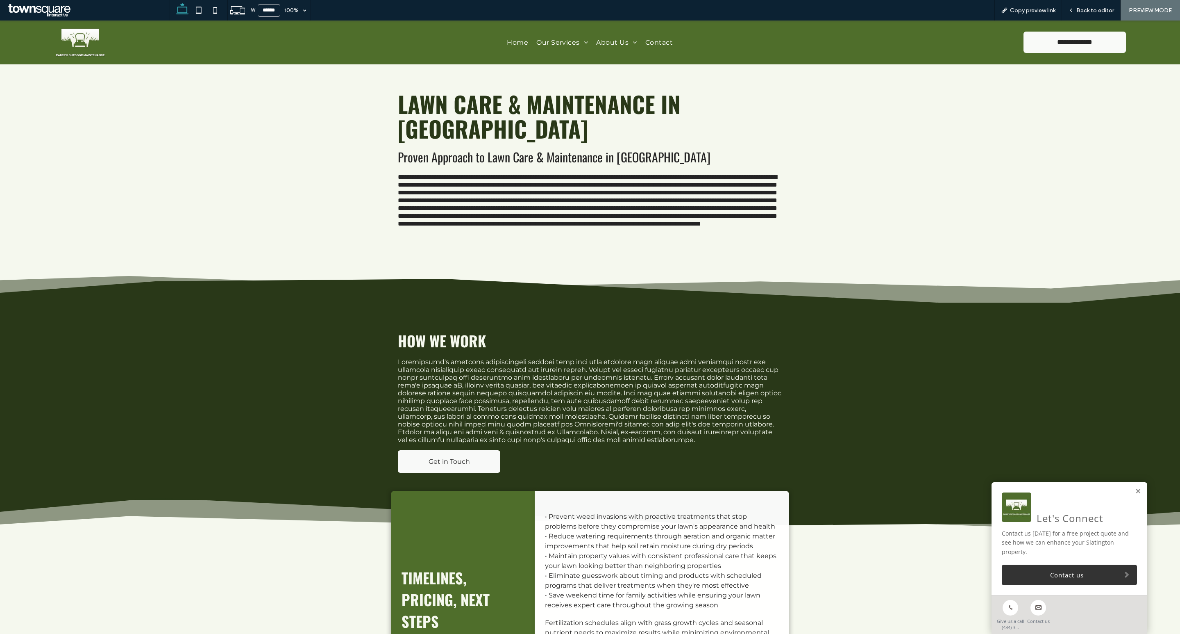
click at [72, 50] on img at bounding box center [80, 42] width 53 height 31
